Goal: Information Seeking & Learning: Understand process/instructions

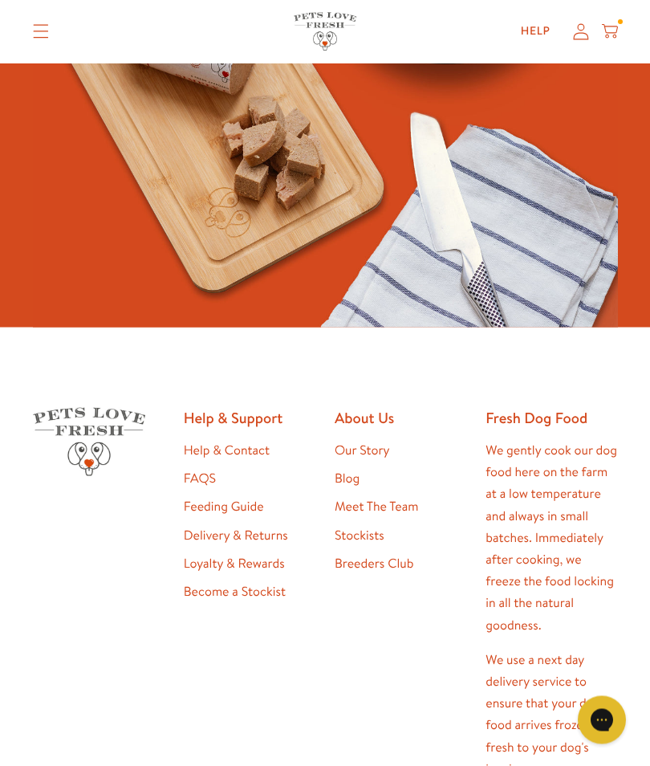
scroll to position [344, 0]
click at [261, 447] on link "Help & Contact" at bounding box center [227, 450] width 86 height 18
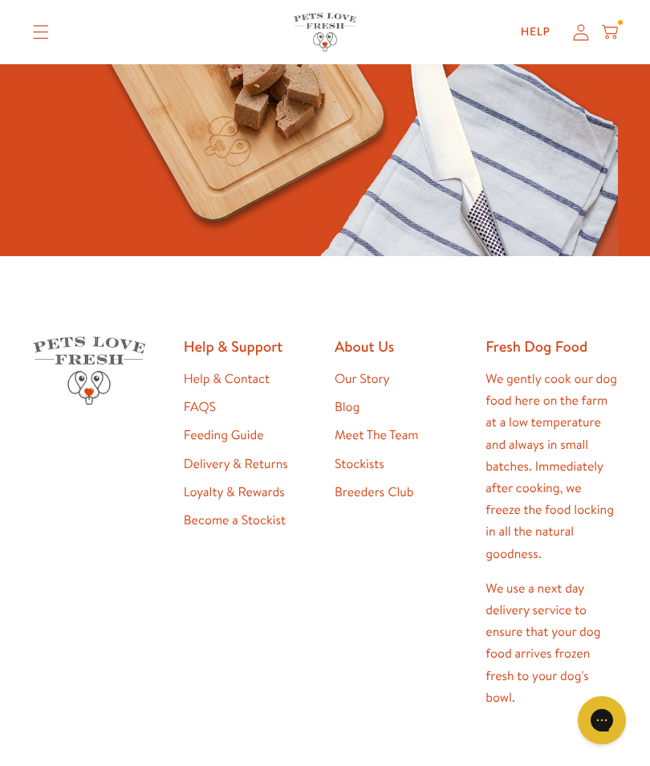
click at [264, 419] on ul "Help & Contact FAQS Feeding Guide Delivery & Returns Loyalty & Rewards Become a…" at bounding box center [250, 449] width 132 height 163
click at [247, 428] on link "Feeding Guide" at bounding box center [224, 435] width 80 height 18
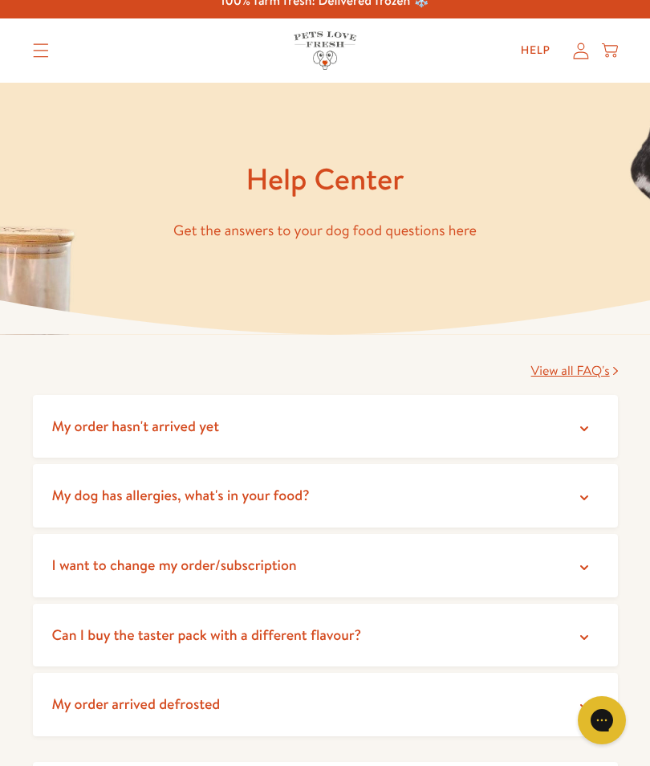
scroll to position [18, 0]
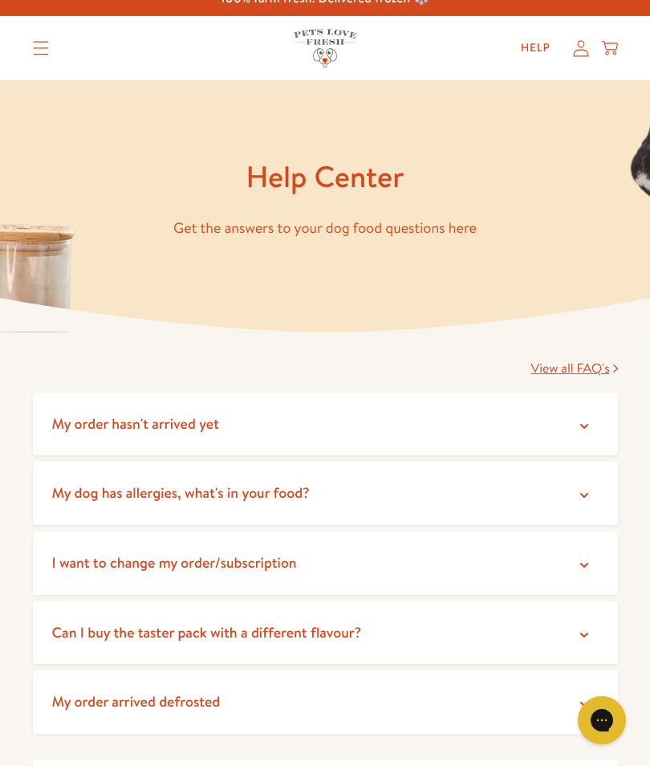
click at [576, 490] on icon at bounding box center [584, 495] width 16 height 16
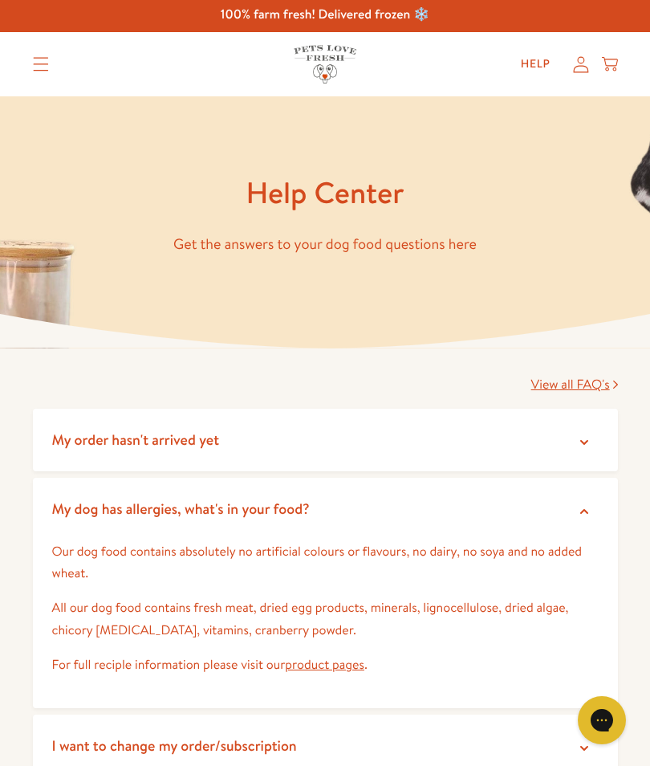
scroll to position [0, 0]
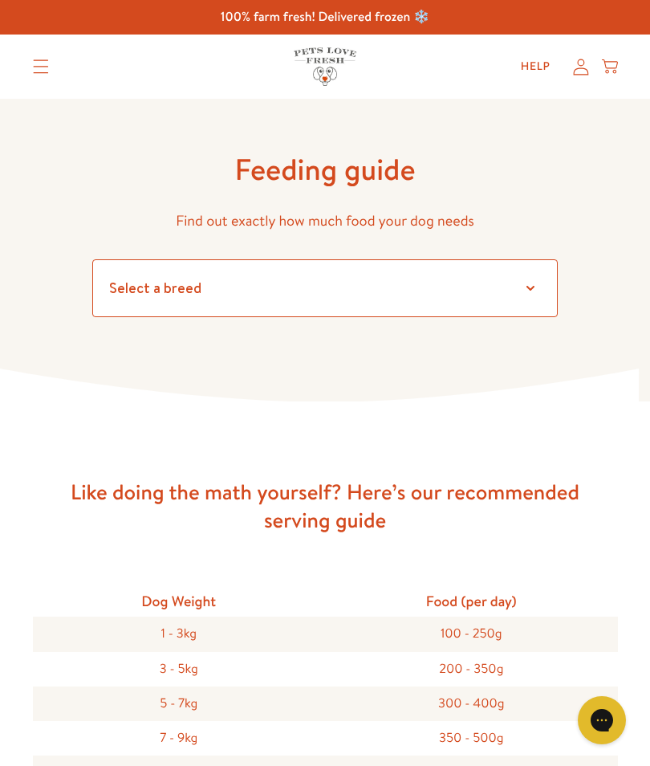
click at [543, 284] on select "Select a breed Affenpinscher Afghan hound Airedale terrier Akita Alaskan Malamu…" at bounding box center [324, 288] width 465 height 58
select select "35"
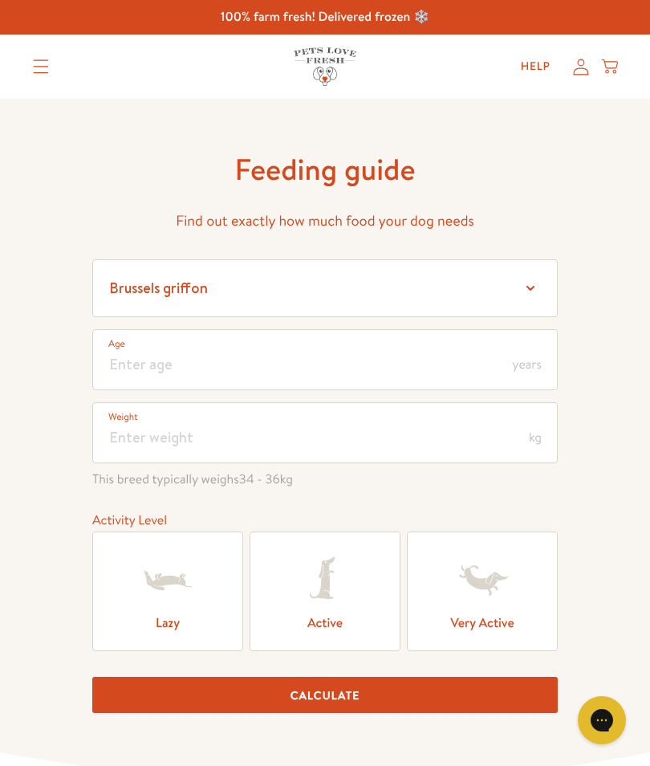
click at [341, 592] on icon at bounding box center [325, 580] width 64 height 64
click at [0, 0] on input "Active" at bounding box center [0, 0] width 0 height 0
click at [378, 693] on button "Calculate" at bounding box center [324, 695] width 465 height 36
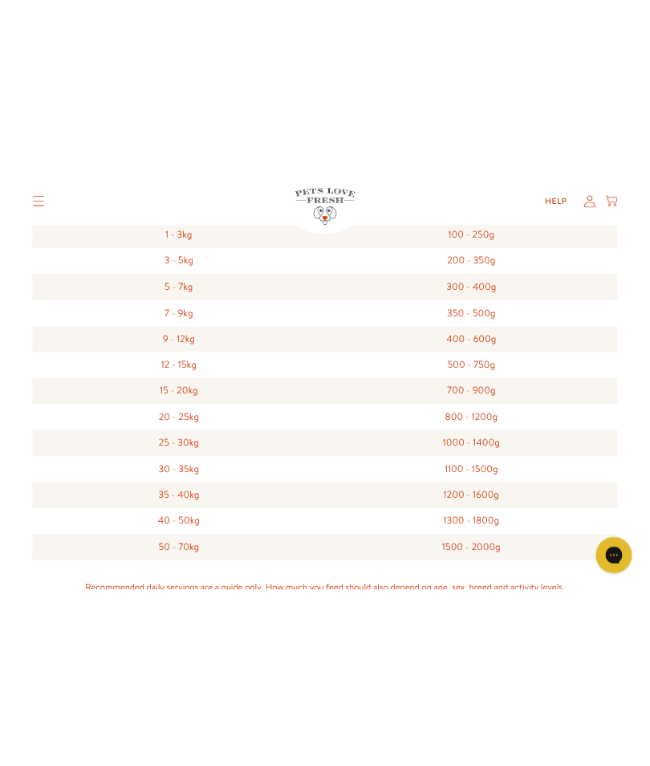
scroll to position [1466, 0]
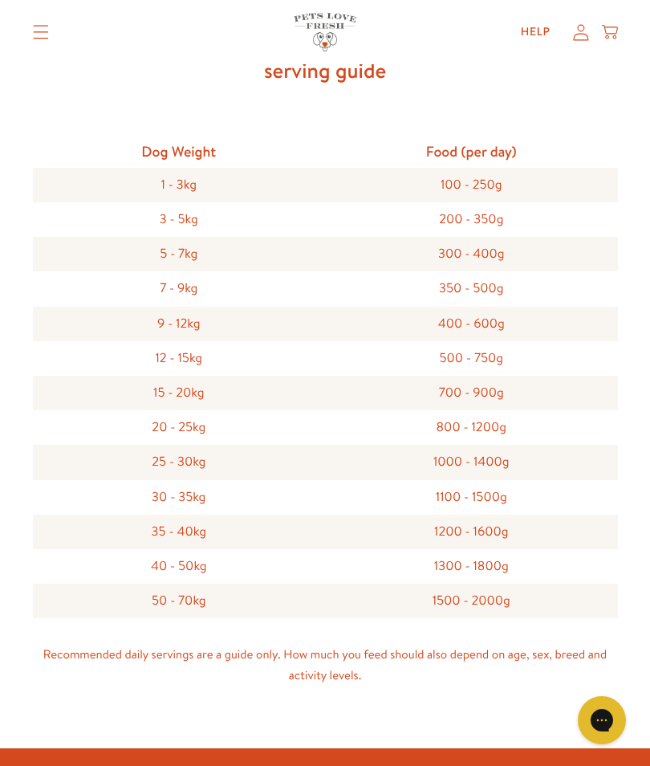
click at [644, 179] on div "Like doing the math yourself? Here’s our recommended serving guide Dog Weight F…" at bounding box center [325, 350] width 650 height 795
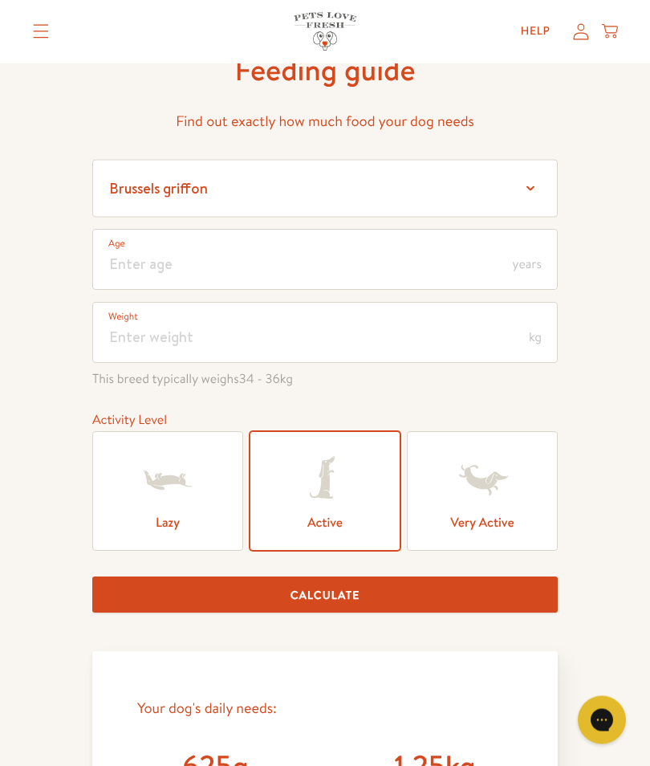
scroll to position [85, 0]
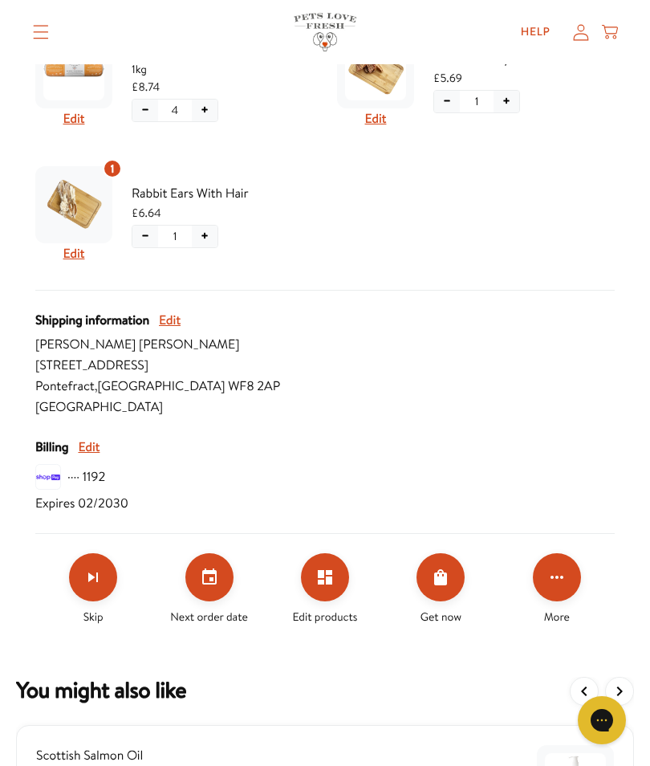
scroll to position [535, 0]
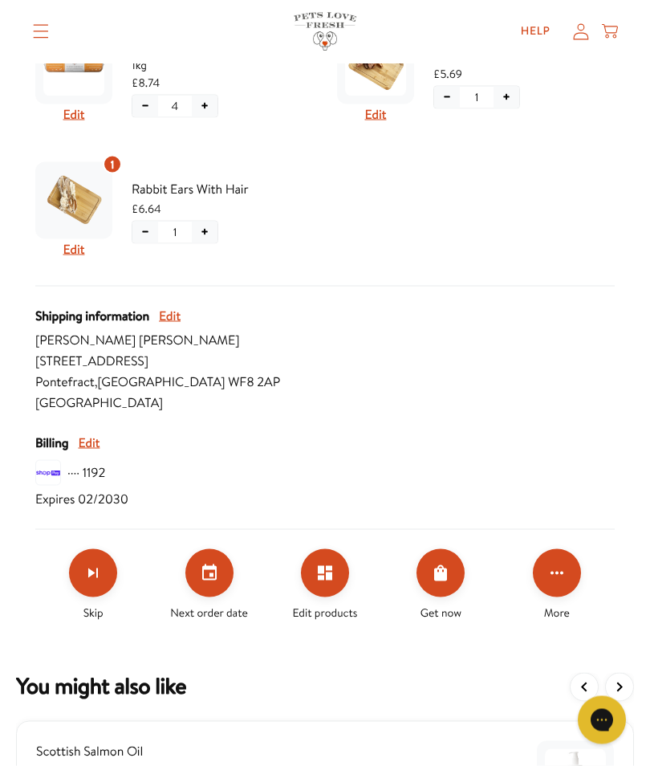
click at [562, 576] on icon "Click for more options" at bounding box center [556, 572] width 19 height 19
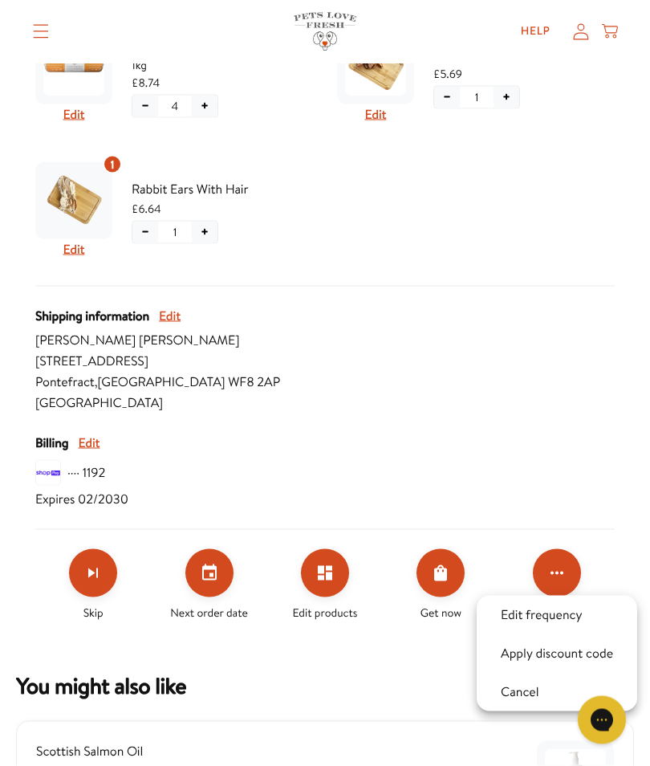
scroll to position [535, 0]
click at [427, 731] on div at bounding box center [325, 383] width 650 height 766
